Goal: Task Accomplishment & Management: Manage account settings

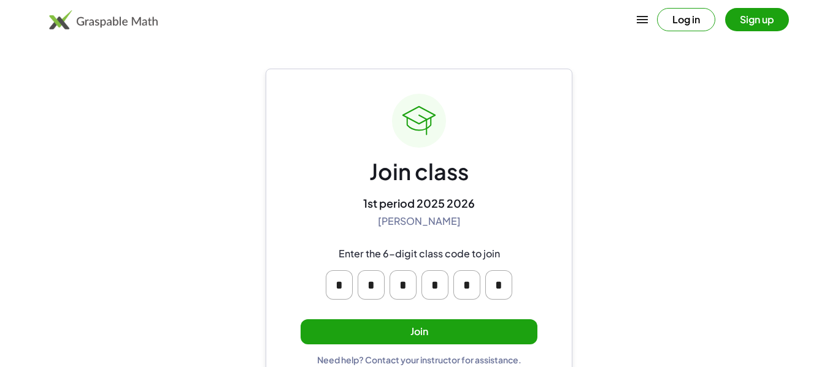
scroll to position [23, 0]
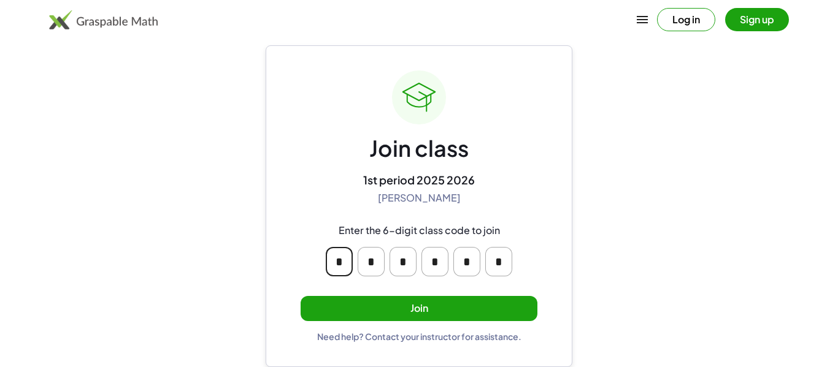
click at [338, 250] on input "*" at bounding box center [339, 261] width 27 height 29
click at [380, 292] on div "Join class 1st period 2025 2026 Amy Pearce Enter the 6-digit class code to join…" at bounding box center [419, 207] width 237 height 272
click at [379, 297] on button "Join" at bounding box center [419, 308] width 237 height 25
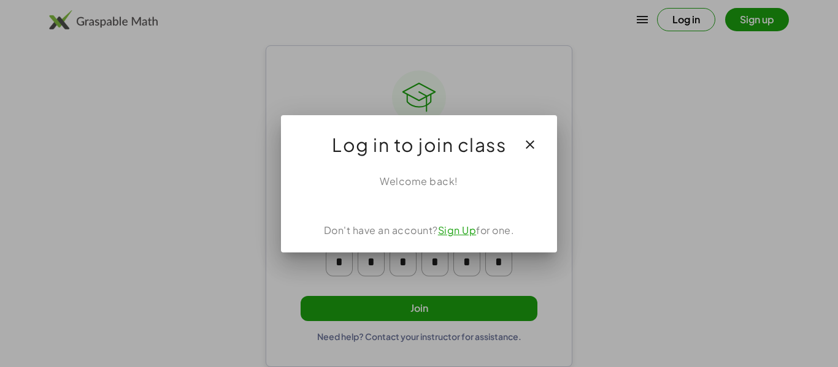
scroll to position [0, 0]
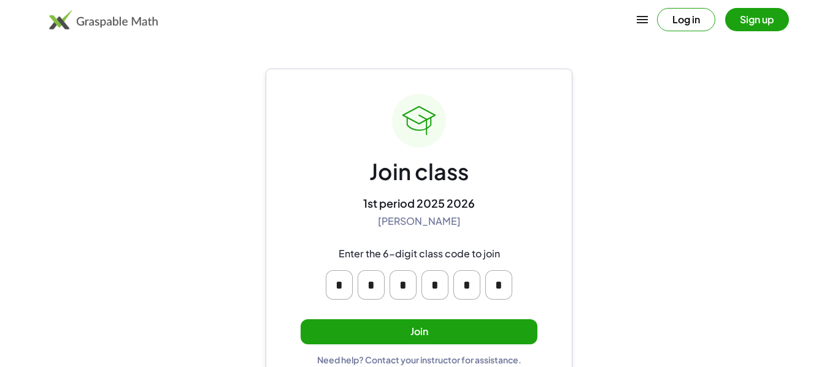
click at [434, 329] on button "Join" at bounding box center [419, 332] width 237 height 25
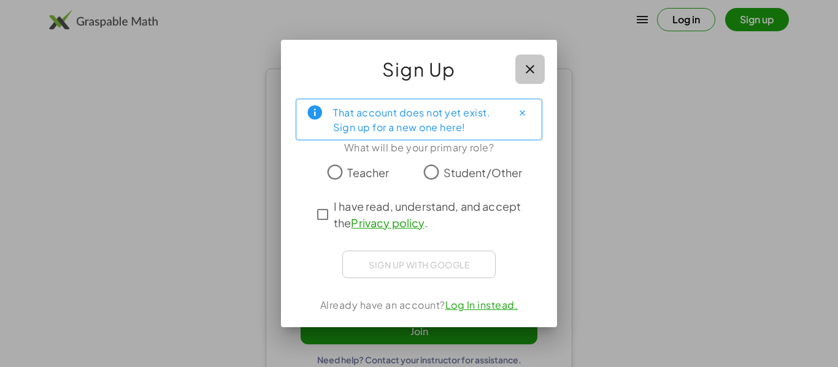
click at [532, 72] on icon "button" at bounding box center [530, 69] width 15 height 15
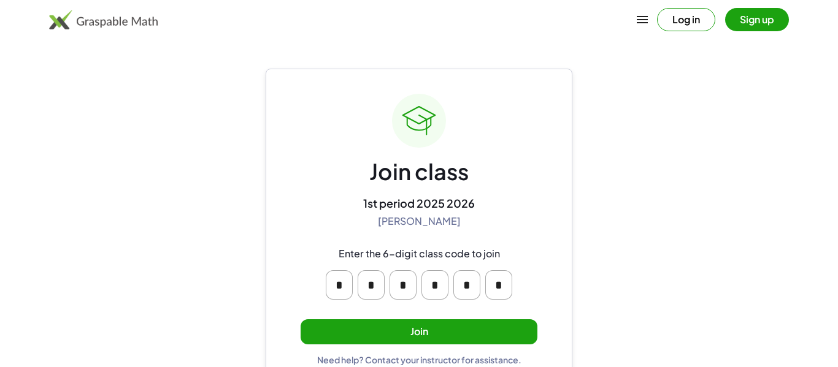
scroll to position [23, 0]
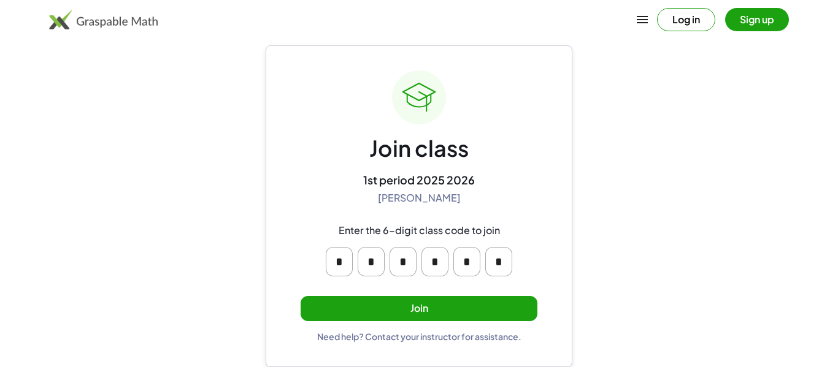
click at [412, 289] on div "Join class 1st period 2025 2026 Amy Pearce Enter the 6-digit class code to join…" at bounding box center [419, 207] width 237 height 272
click at [407, 298] on button "Join" at bounding box center [419, 308] width 237 height 25
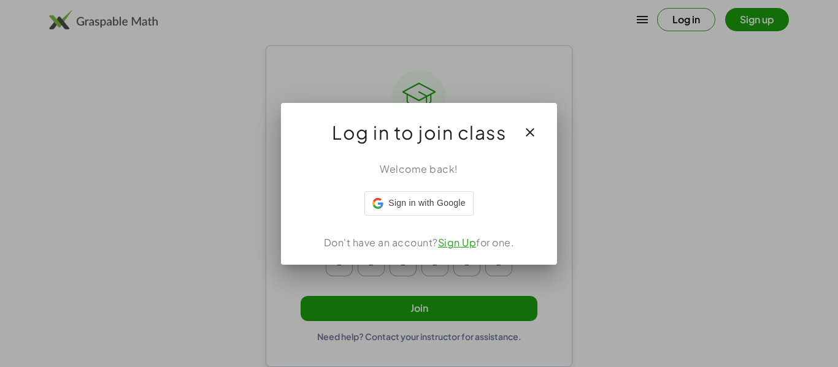
scroll to position [0, 0]
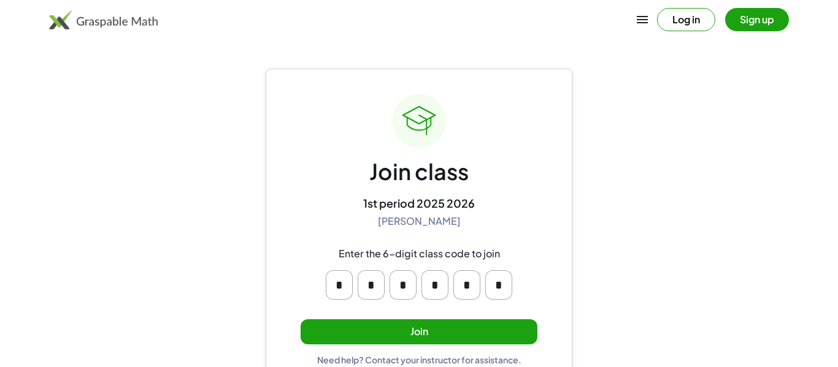
click at [350, 334] on button "Join" at bounding box center [419, 332] width 237 height 25
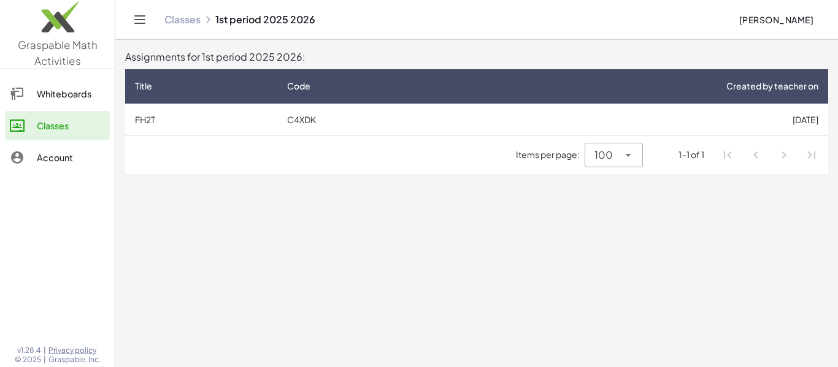
click at [88, 96] on div "Whiteboards" at bounding box center [71, 93] width 68 height 15
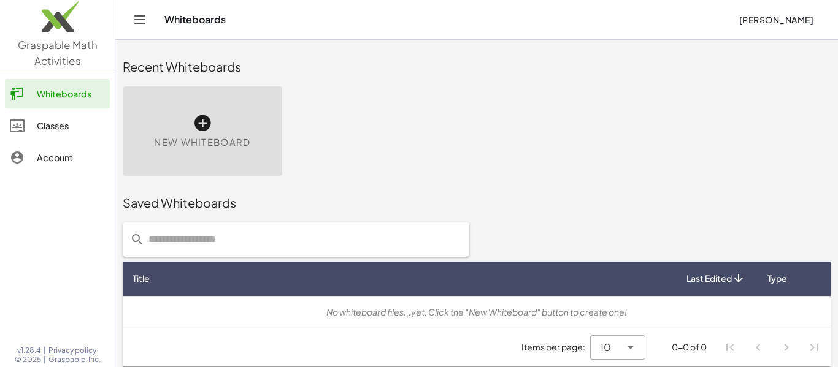
click at [74, 123] on div "Classes" at bounding box center [71, 125] width 68 height 15
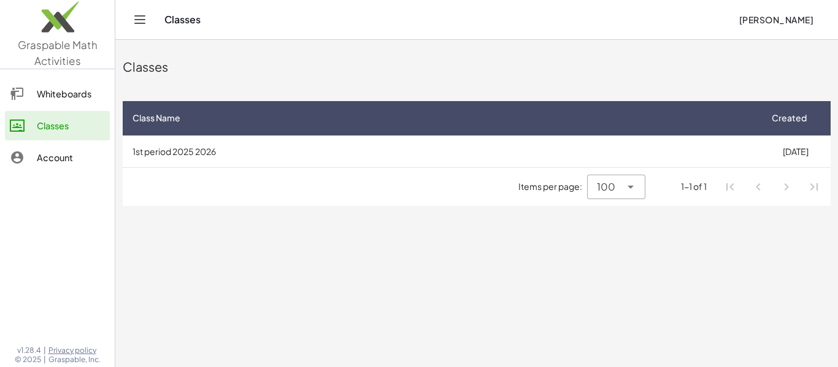
click at [391, 140] on td "1st period 2025 2026" at bounding box center [441, 152] width 637 height 32
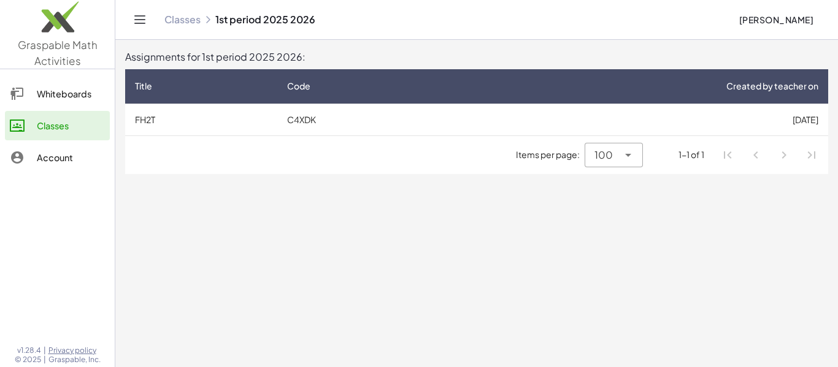
click at [362, 117] on td "C4XDK" at bounding box center [362, 120] width 170 height 32
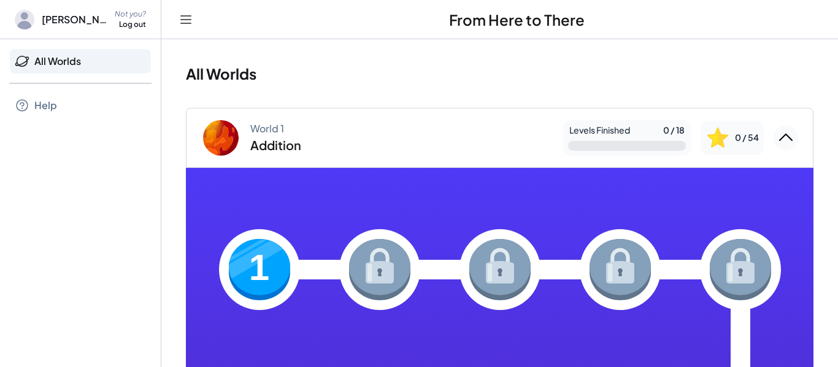
click at [34, 29] on icon at bounding box center [25, 20] width 20 height 20
click at [25, 18] on icon at bounding box center [24, 20] width 14 height 17
click at [48, 20] on span "[PERSON_NAME]" at bounding box center [75, 19] width 66 height 15
click at [59, 17] on span "[PERSON_NAME]" at bounding box center [75, 19] width 66 height 15
click at [98, 22] on span "[PERSON_NAME]" at bounding box center [75, 19] width 66 height 15
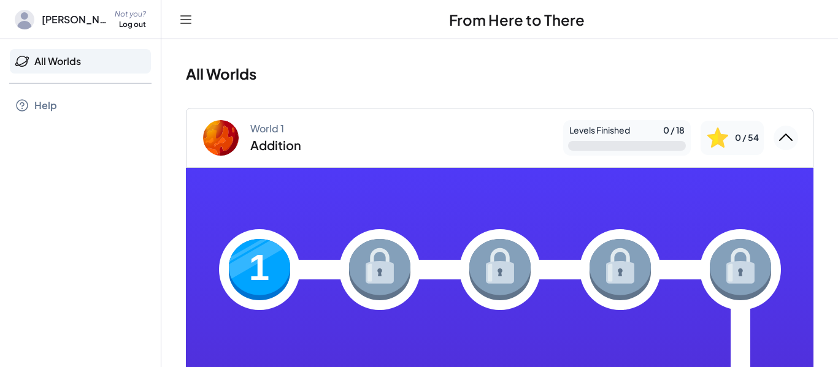
click at [88, 17] on span "[PERSON_NAME]" at bounding box center [75, 19] width 66 height 15
click at [180, 13] on icon at bounding box center [185, 19] width 15 height 15
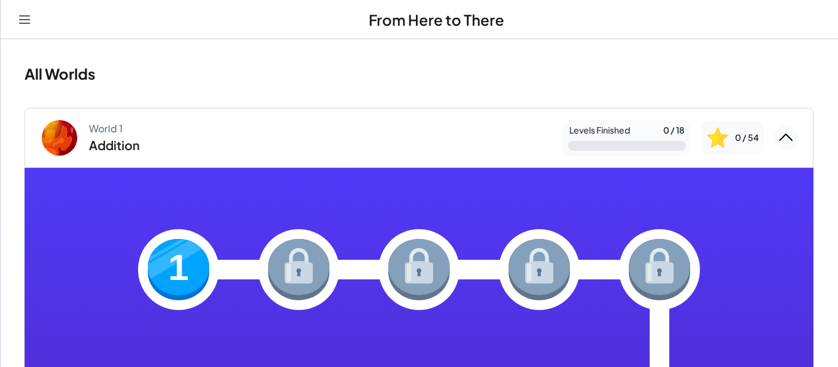
click at [28, 22] on icon at bounding box center [24, 19] width 15 height 15
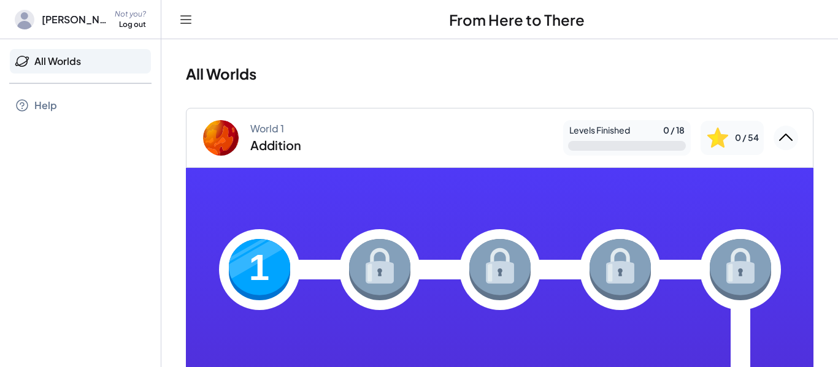
click at [34, 111] on div "Help" at bounding box center [45, 105] width 23 height 15
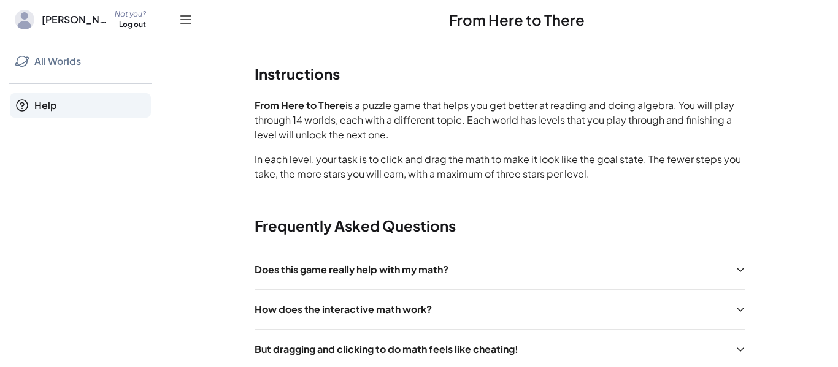
click at [62, 23] on span "[PERSON_NAME]" at bounding box center [75, 19] width 66 height 15
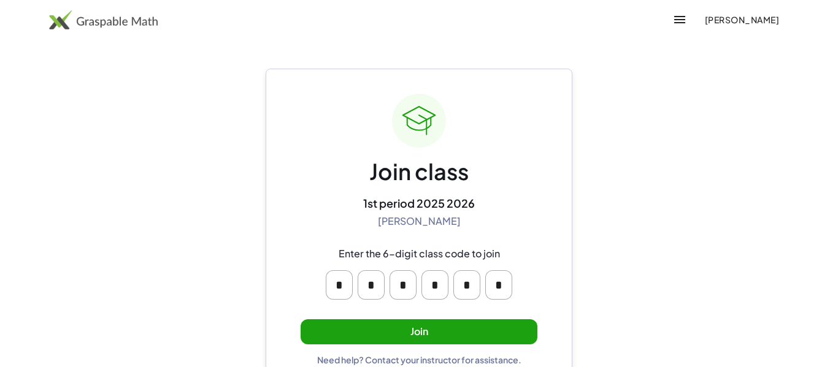
click at [399, 323] on button "Join" at bounding box center [419, 332] width 237 height 25
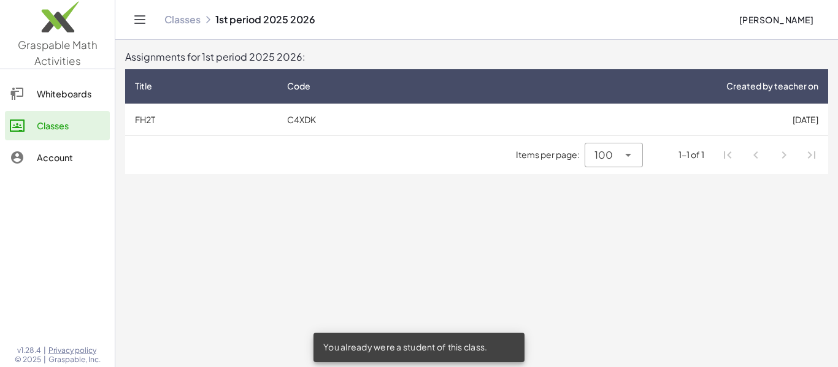
click at [96, 97] on div "Whiteboards" at bounding box center [71, 93] width 68 height 15
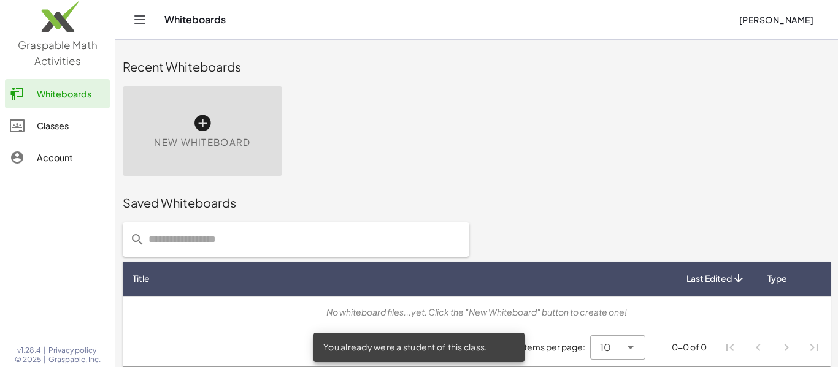
click at [70, 133] on link "Classes" at bounding box center [57, 125] width 105 height 29
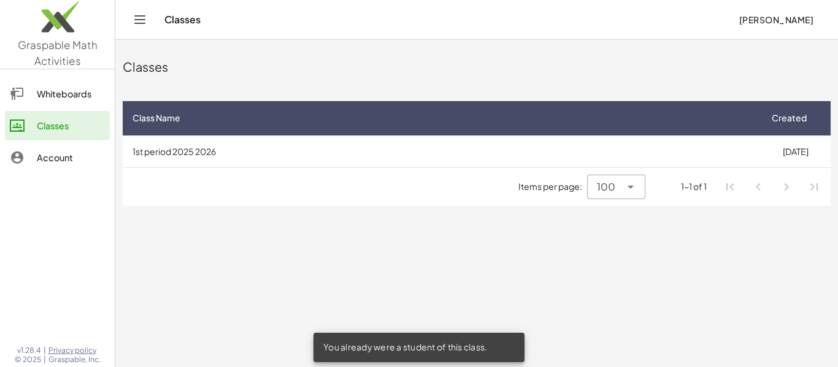
click at [69, 156] on div "Account" at bounding box center [71, 157] width 68 height 15
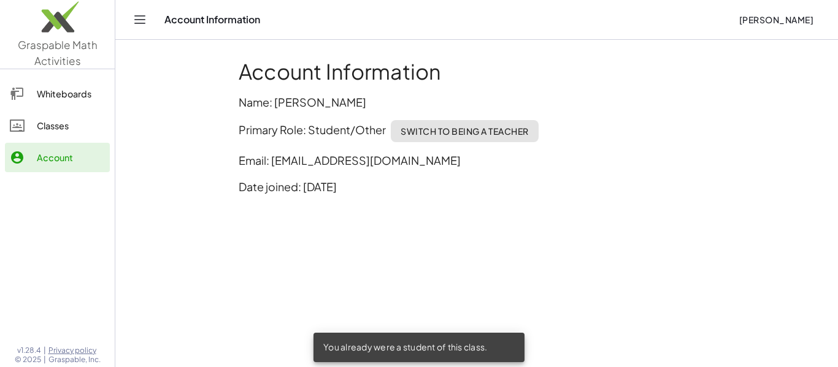
click at [495, 133] on span "Switch to being a Teacher" at bounding box center [464, 131] width 128 height 11
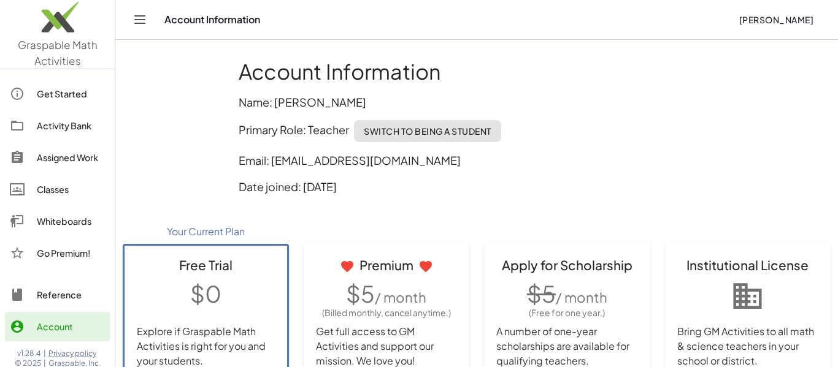
click at [477, 133] on span "Switch to being a Student" at bounding box center [428, 131] width 128 height 11
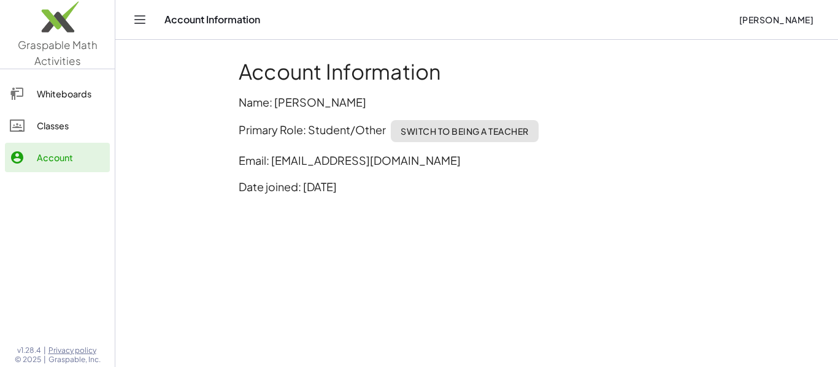
click at [477, 133] on span "Switch to being a Teacher" at bounding box center [464, 131] width 128 height 11
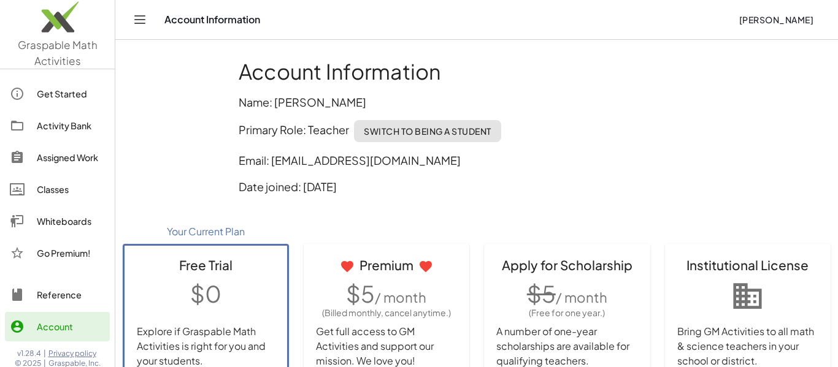
click at [423, 135] on span "Switch to being a Student" at bounding box center [428, 131] width 128 height 11
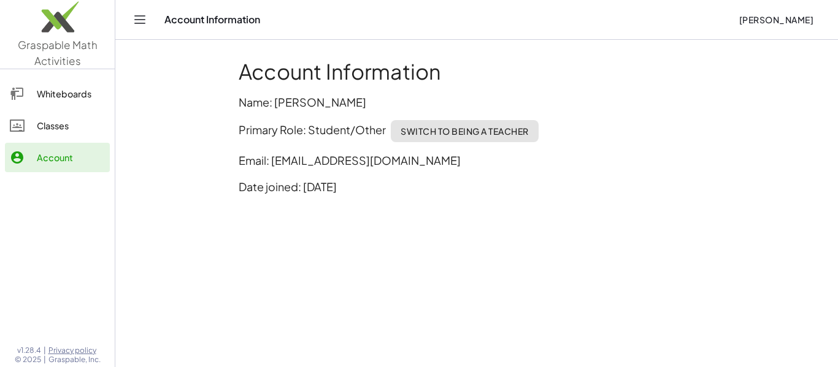
click at [445, 129] on span "Switch to being a Teacher" at bounding box center [464, 131] width 128 height 11
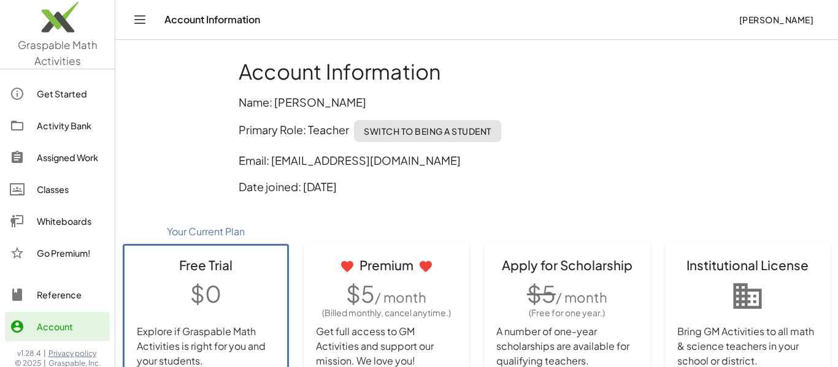
click at [444, 133] on span "Switch to being a Student" at bounding box center [428, 131] width 128 height 11
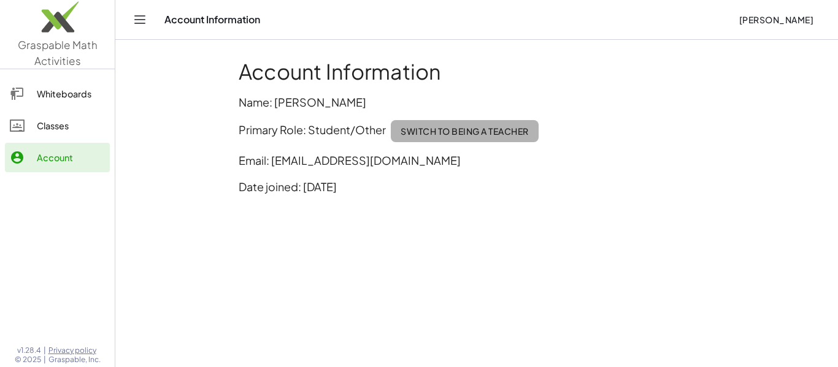
click at [444, 133] on span "Switch to being a Teacher" at bounding box center [464, 131] width 128 height 11
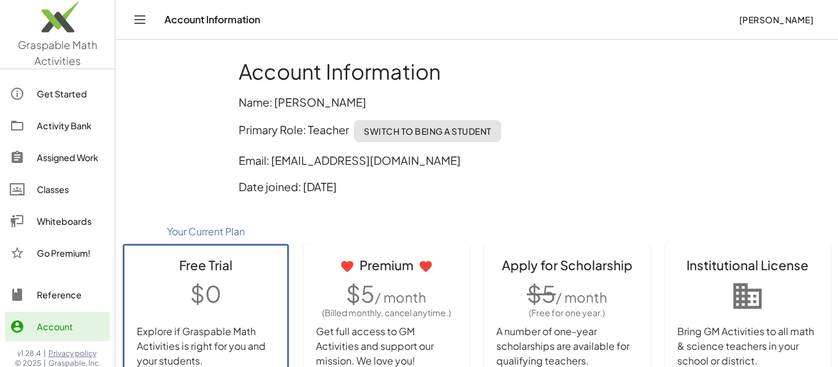
click at [7, 167] on link "Assigned Work" at bounding box center [57, 157] width 105 height 29
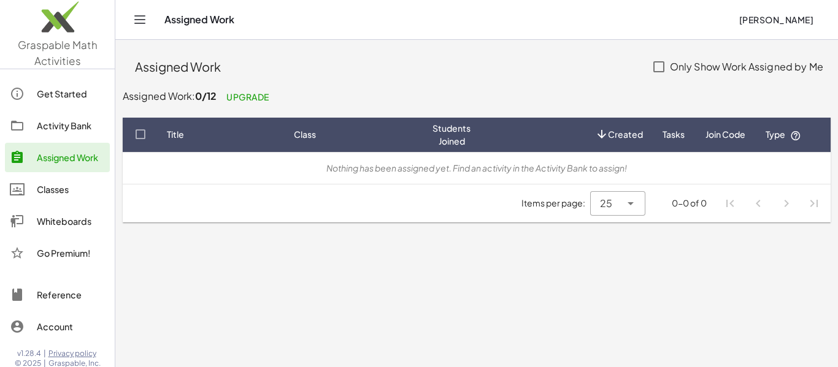
click at [75, 300] on div "Reference" at bounding box center [71, 295] width 68 height 15
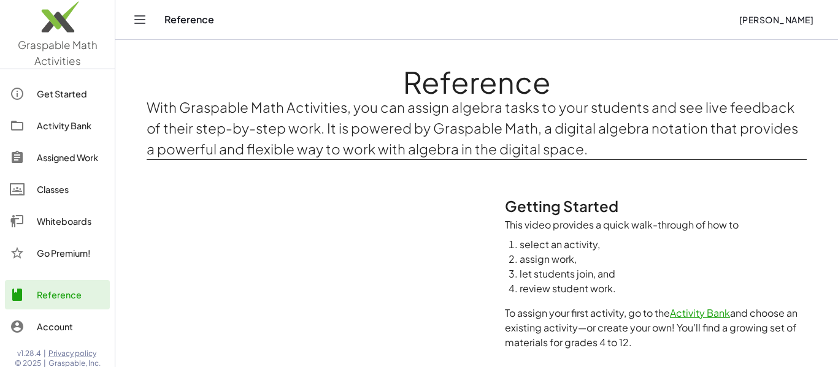
click at [70, 320] on div "Account" at bounding box center [71, 327] width 68 height 15
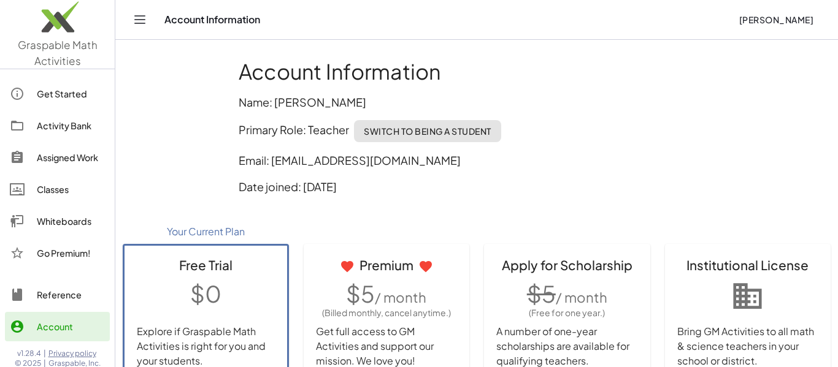
click at [439, 126] on span "Switch to being a Student" at bounding box center [428, 131] width 128 height 11
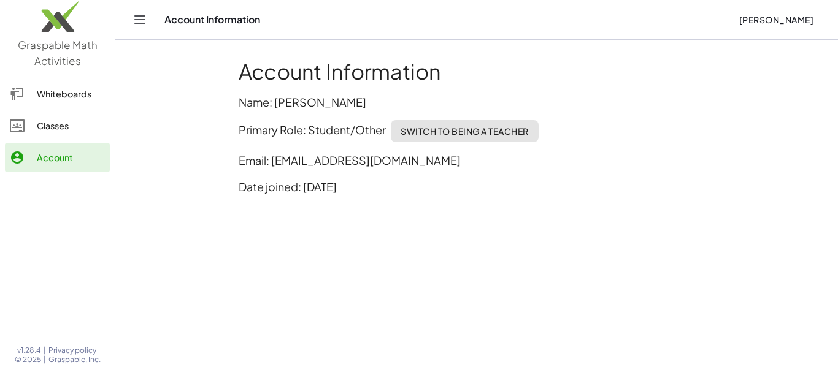
click at [59, 106] on link "Whiteboards" at bounding box center [57, 93] width 105 height 29
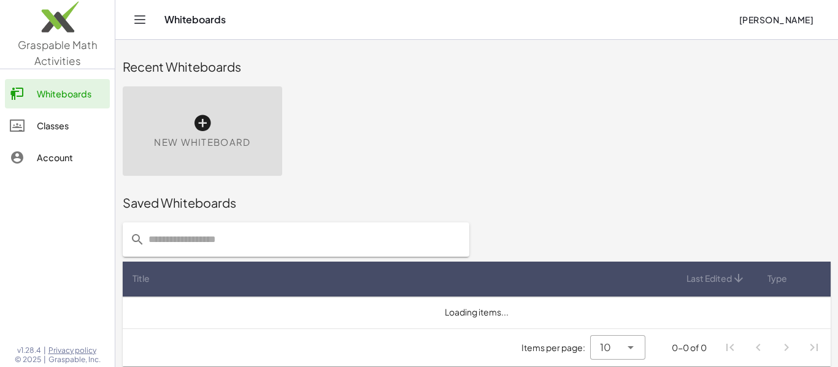
click at [57, 116] on link "Classes" at bounding box center [57, 125] width 105 height 29
